Goal: Check status

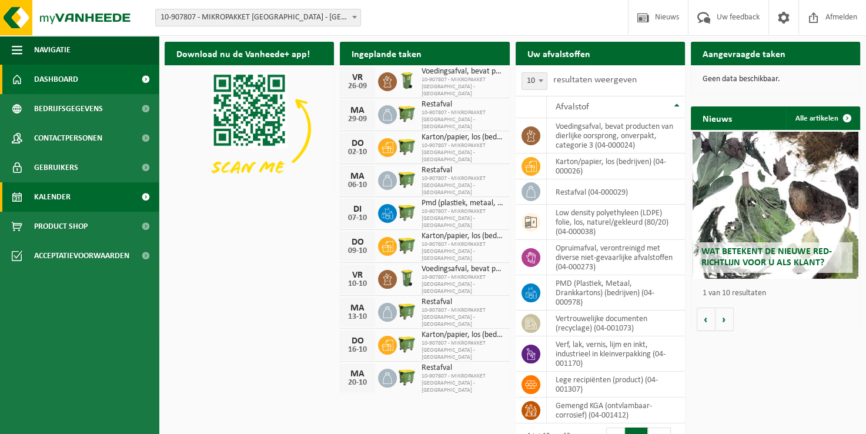
click at [62, 191] on span "Kalender" at bounding box center [52, 196] width 36 height 29
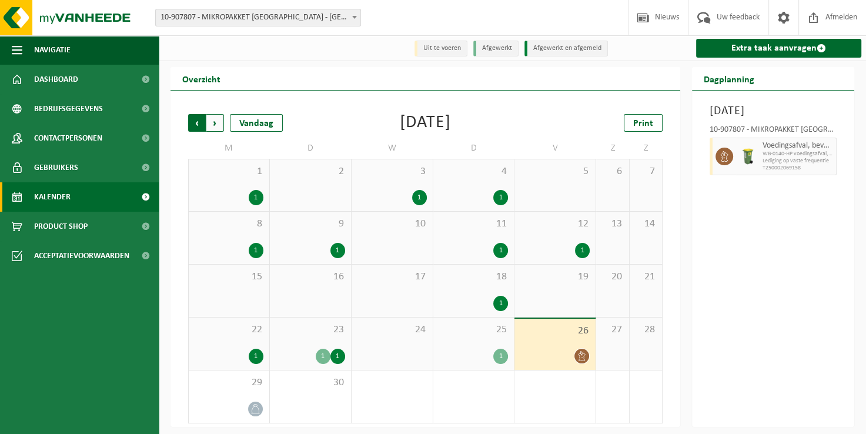
click at [212, 122] on span "Volgende" at bounding box center [215, 123] width 18 height 18
